Goal: Information Seeking & Learning: Find specific page/section

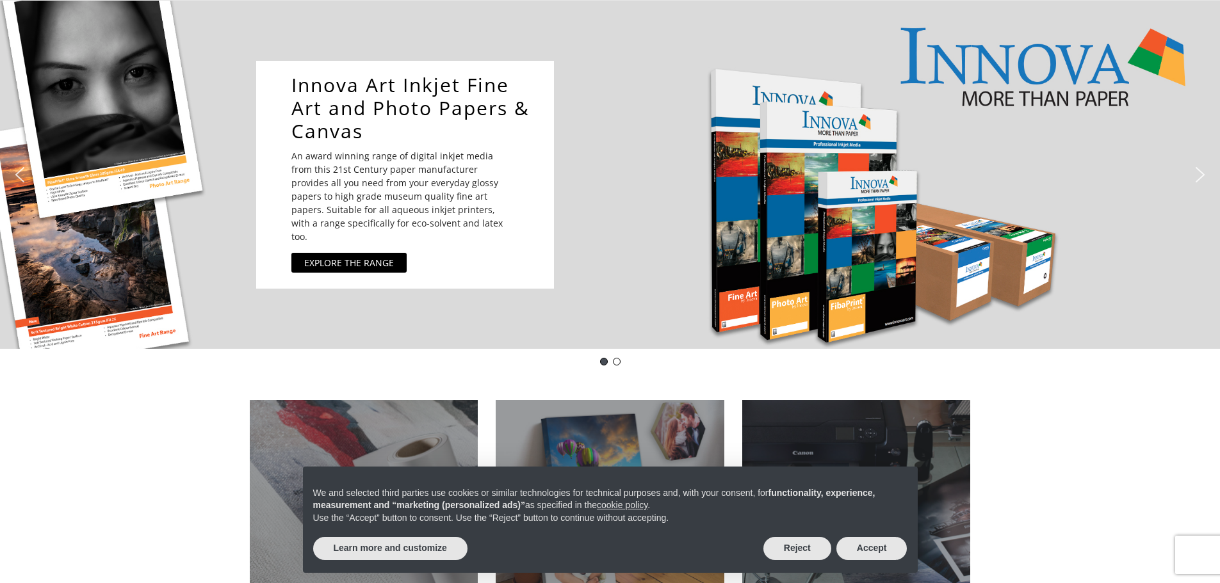
scroll to position [128, 0]
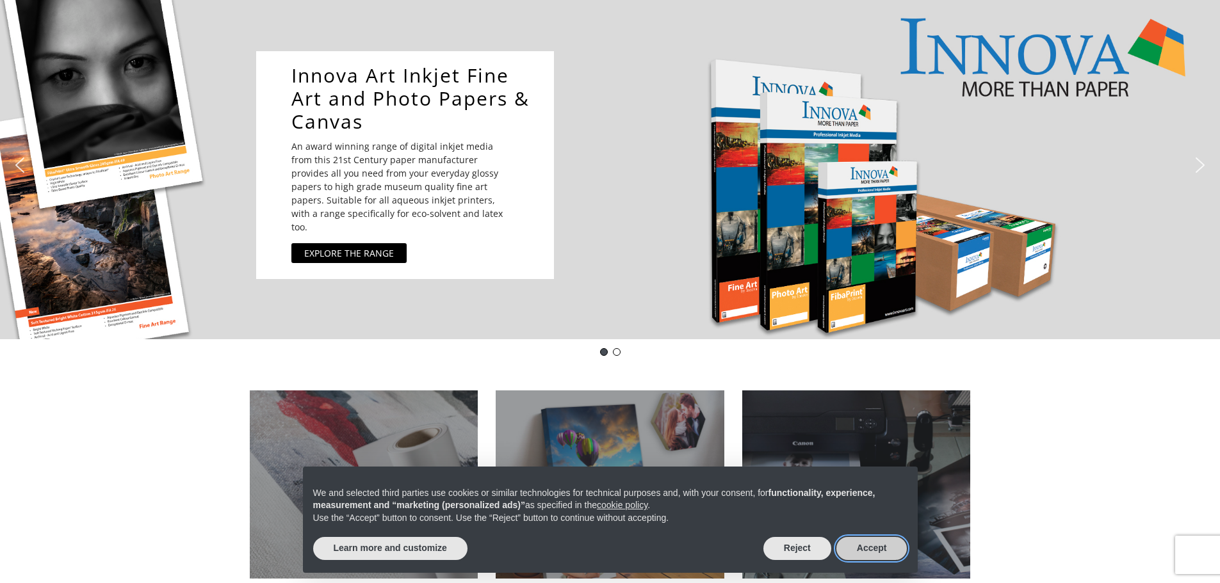
drag, startPoint x: 864, startPoint y: 546, endPoint x: 822, endPoint y: 504, distance: 59.8
click at [864, 546] on button "Accept" at bounding box center [871, 548] width 71 height 23
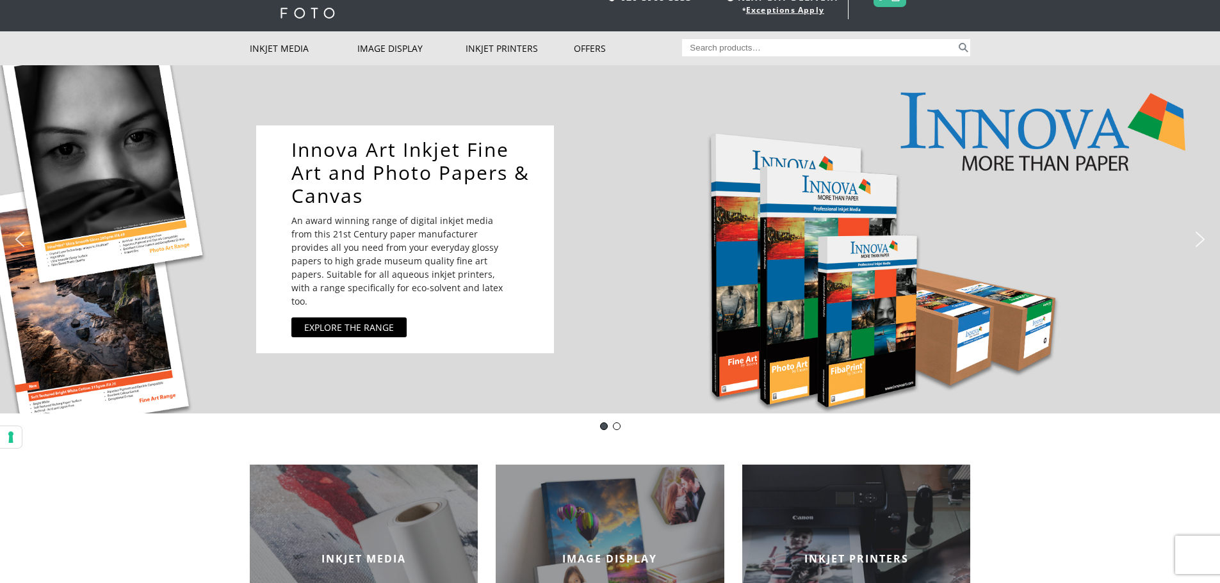
scroll to position [0, 0]
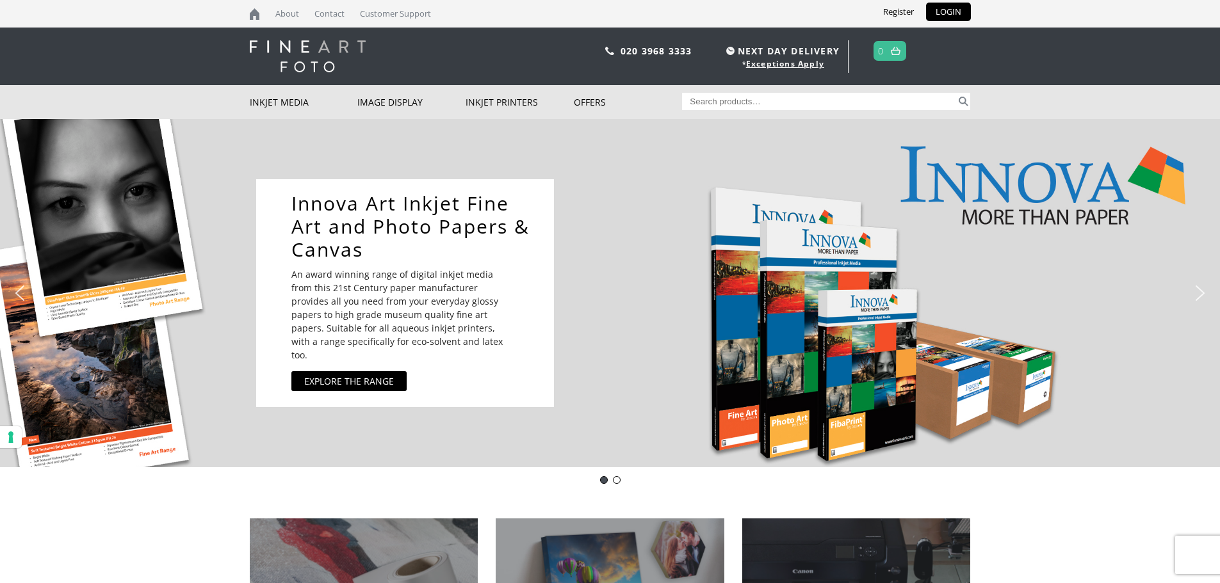
click at [704, 101] on input "Search for:" at bounding box center [819, 101] width 274 height 17
click at [724, 104] on input "IFA-15" at bounding box center [819, 101] width 274 height 17
type input "IFA-15 icc profiles"
click at [956, 93] on button "Search" at bounding box center [963, 101] width 15 height 17
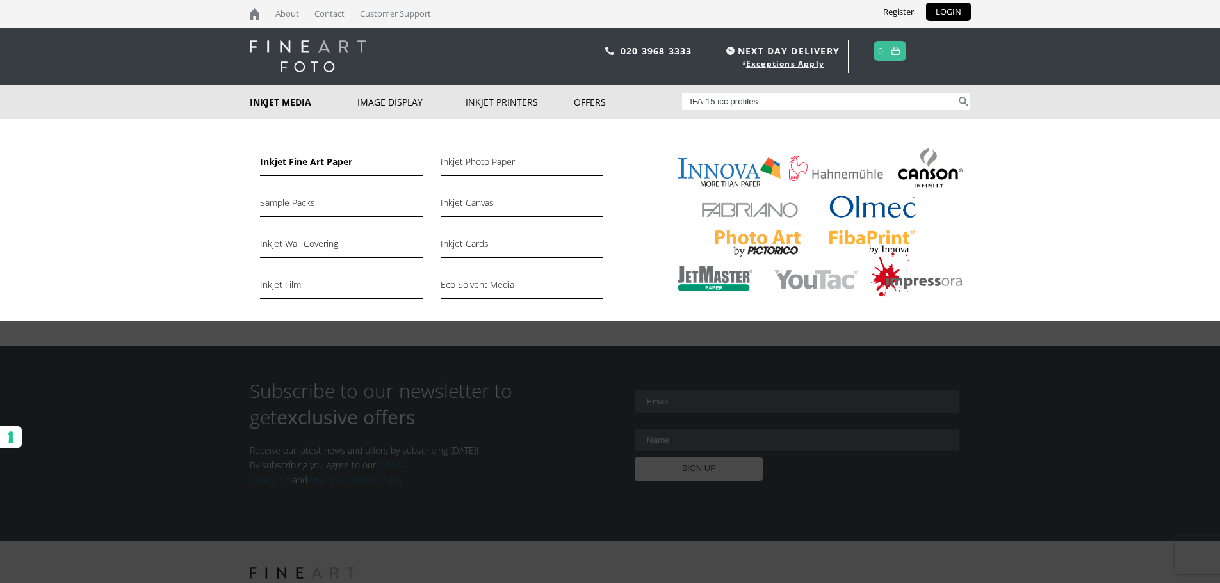
click at [325, 162] on link "Inkjet Fine Art Paper" at bounding box center [341, 165] width 162 height 22
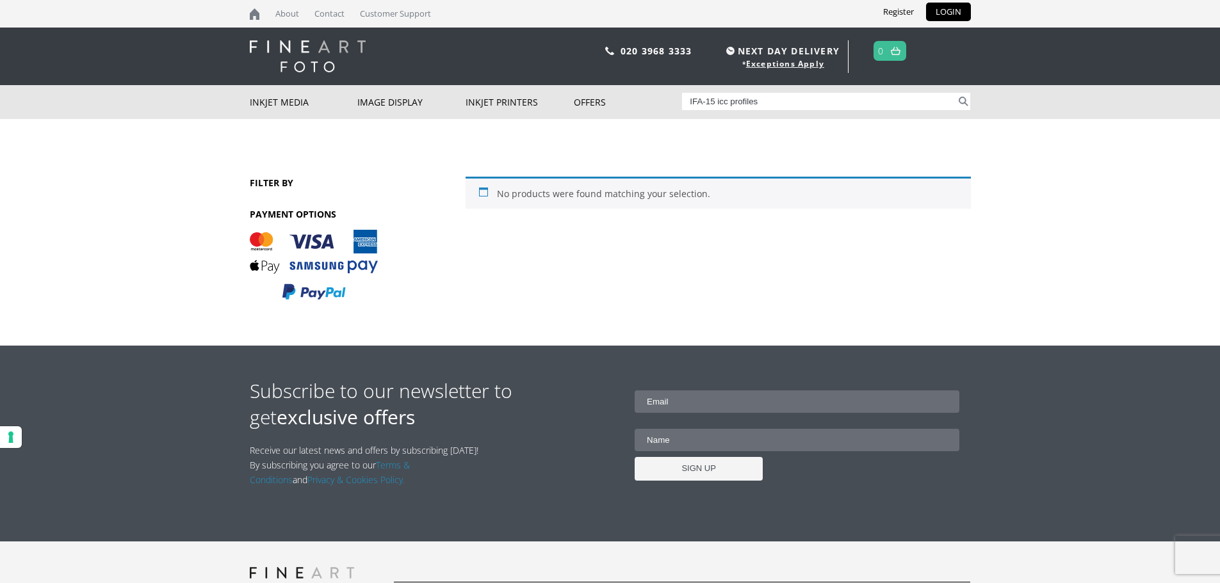
drag, startPoint x: 766, startPoint y: 100, endPoint x: 620, endPoint y: 67, distance: 149.7
click at [615, 69] on body "NEXT DAY DELIVERY * Exceptions Apply About Contact Customer Support Register LO…" at bounding box center [610, 291] width 1220 height 583
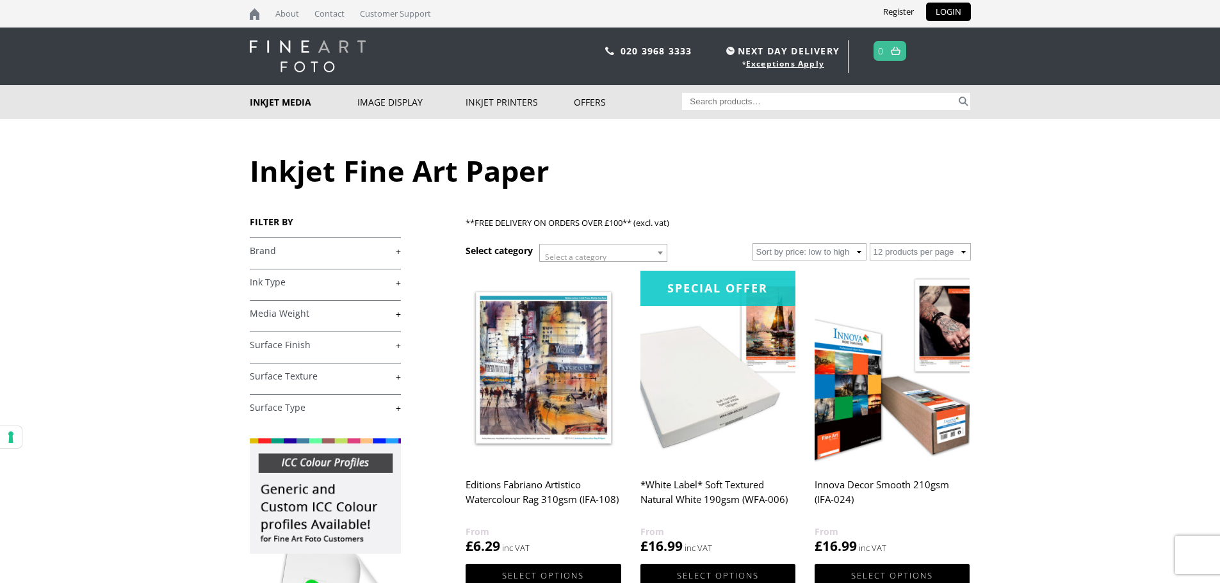
click at [700, 102] on input "Search for:" at bounding box center [819, 101] width 274 height 17
type input "IFA-15"
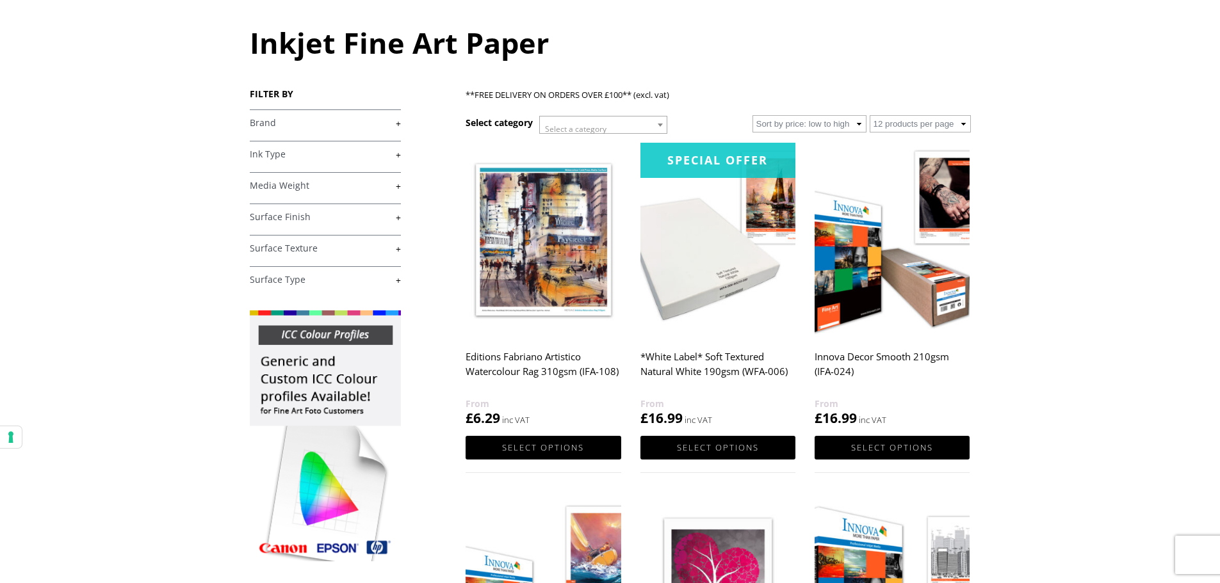
click at [362, 337] on img at bounding box center [325, 436] width 151 height 251
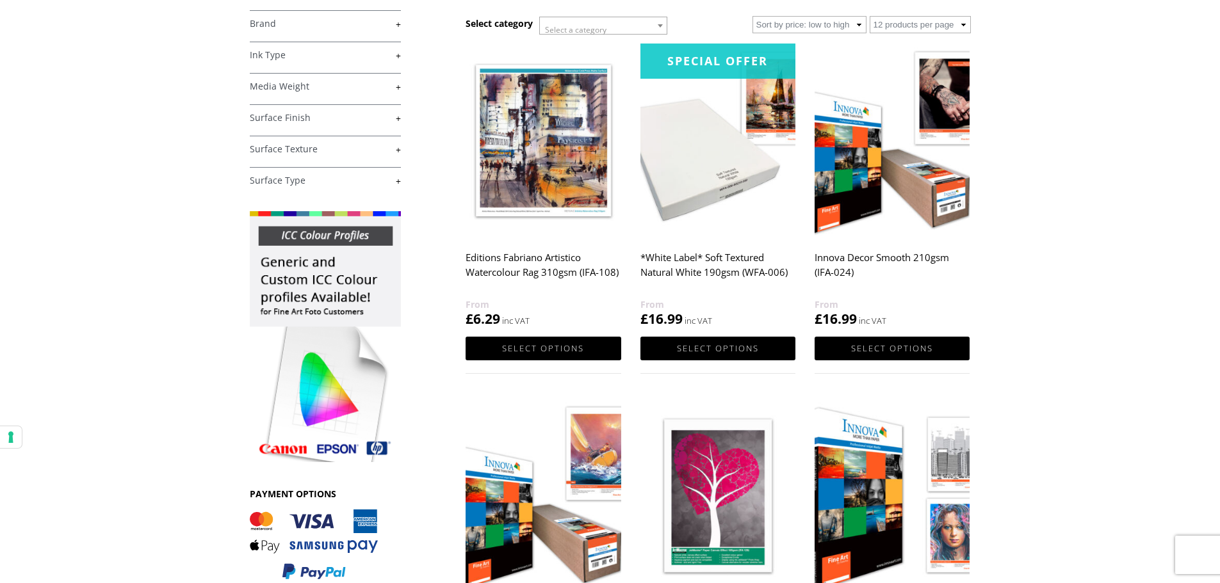
scroll to position [384, 0]
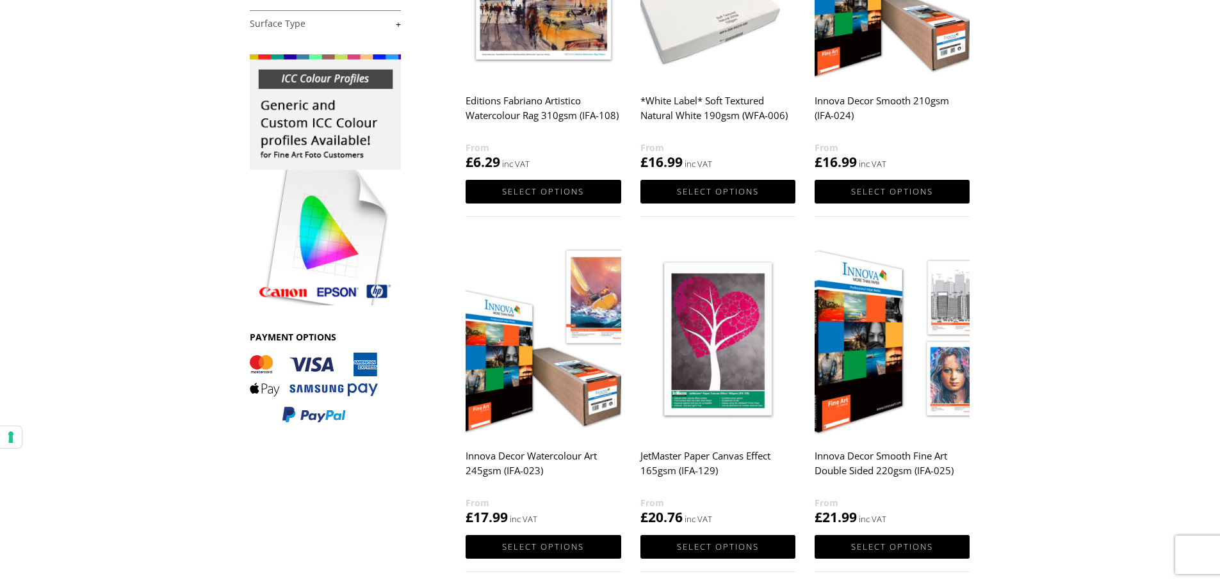
click at [280, 290] on img at bounding box center [325, 179] width 151 height 251
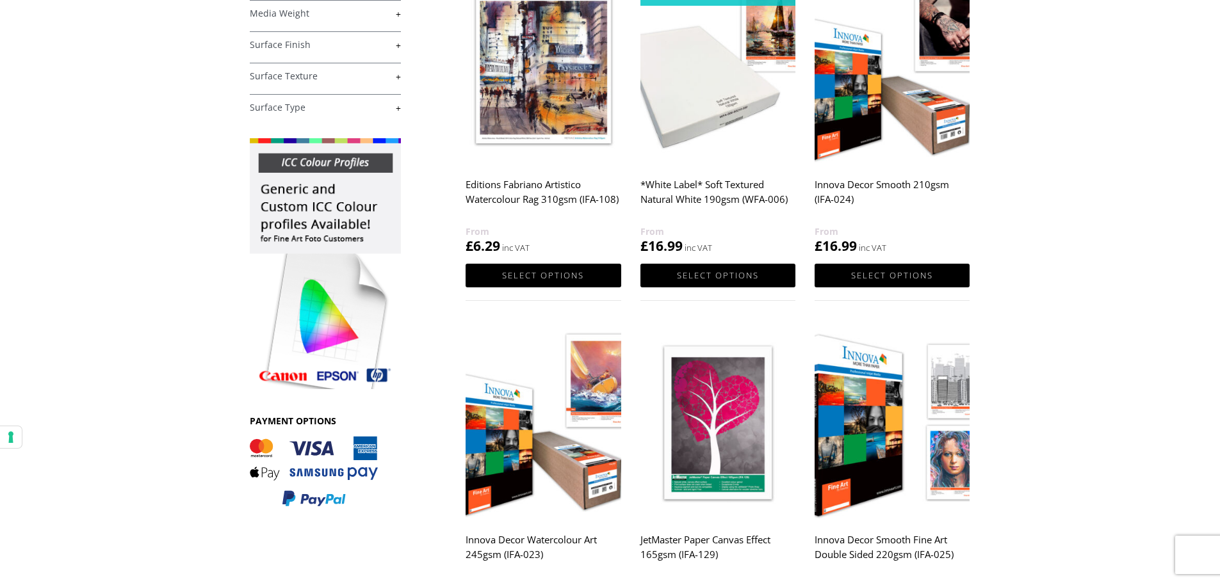
scroll to position [128, 0]
